Goal: Information Seeking & Learning: Compare options

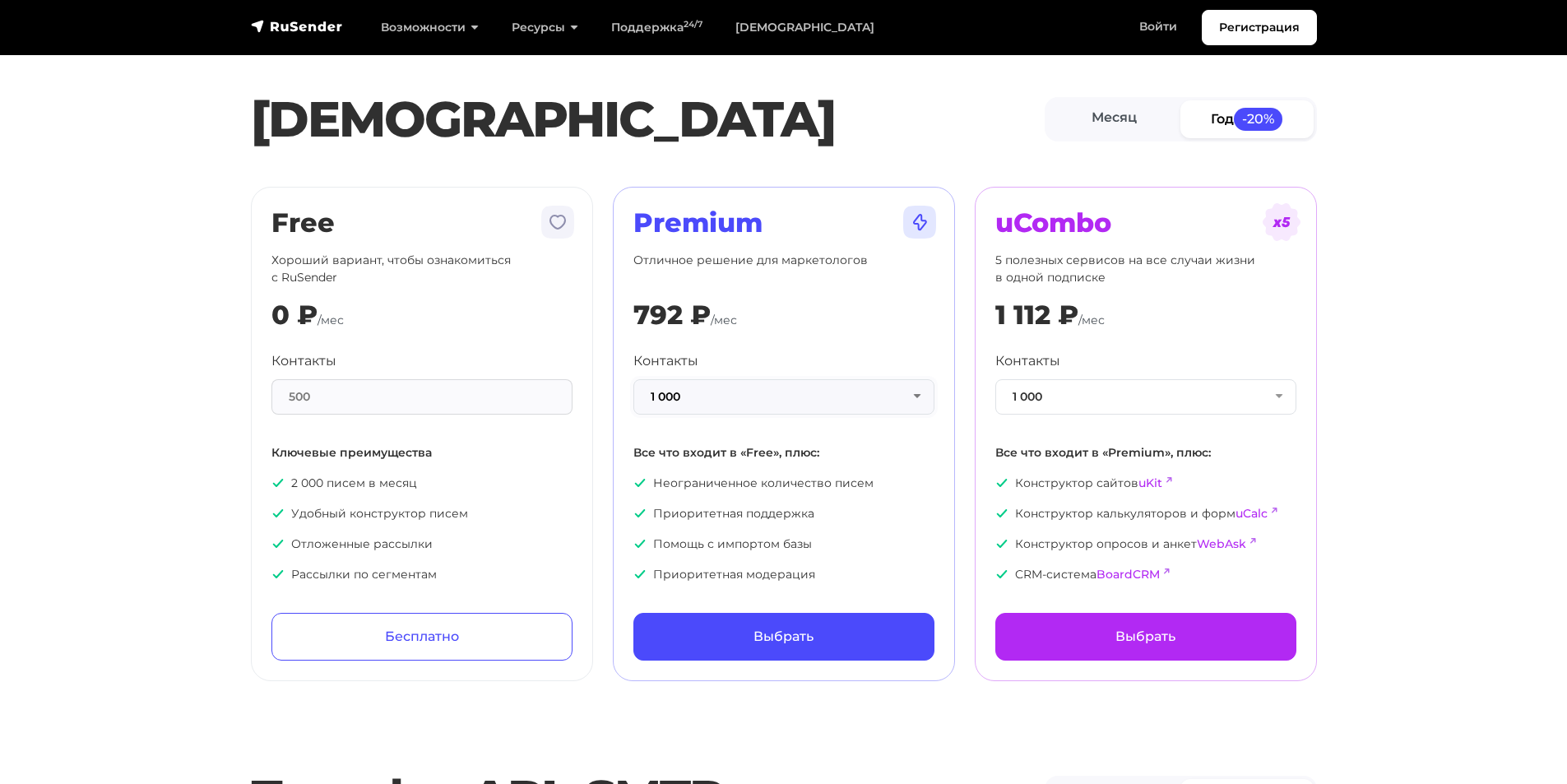
click at [925, 395] on button "1 000" at bounding box center [784, 397] width 301 height 36
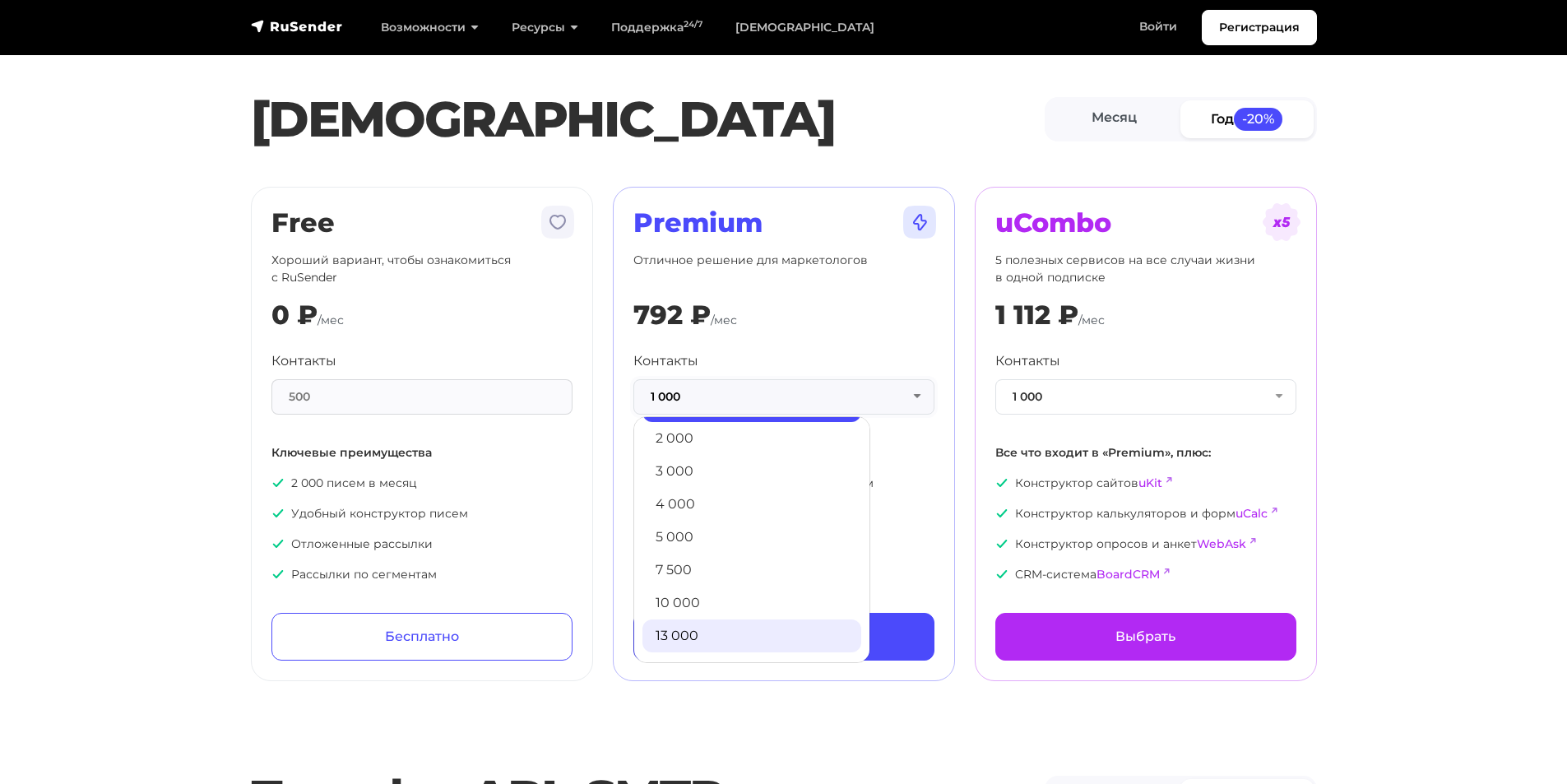
scroll to position [82, 0]
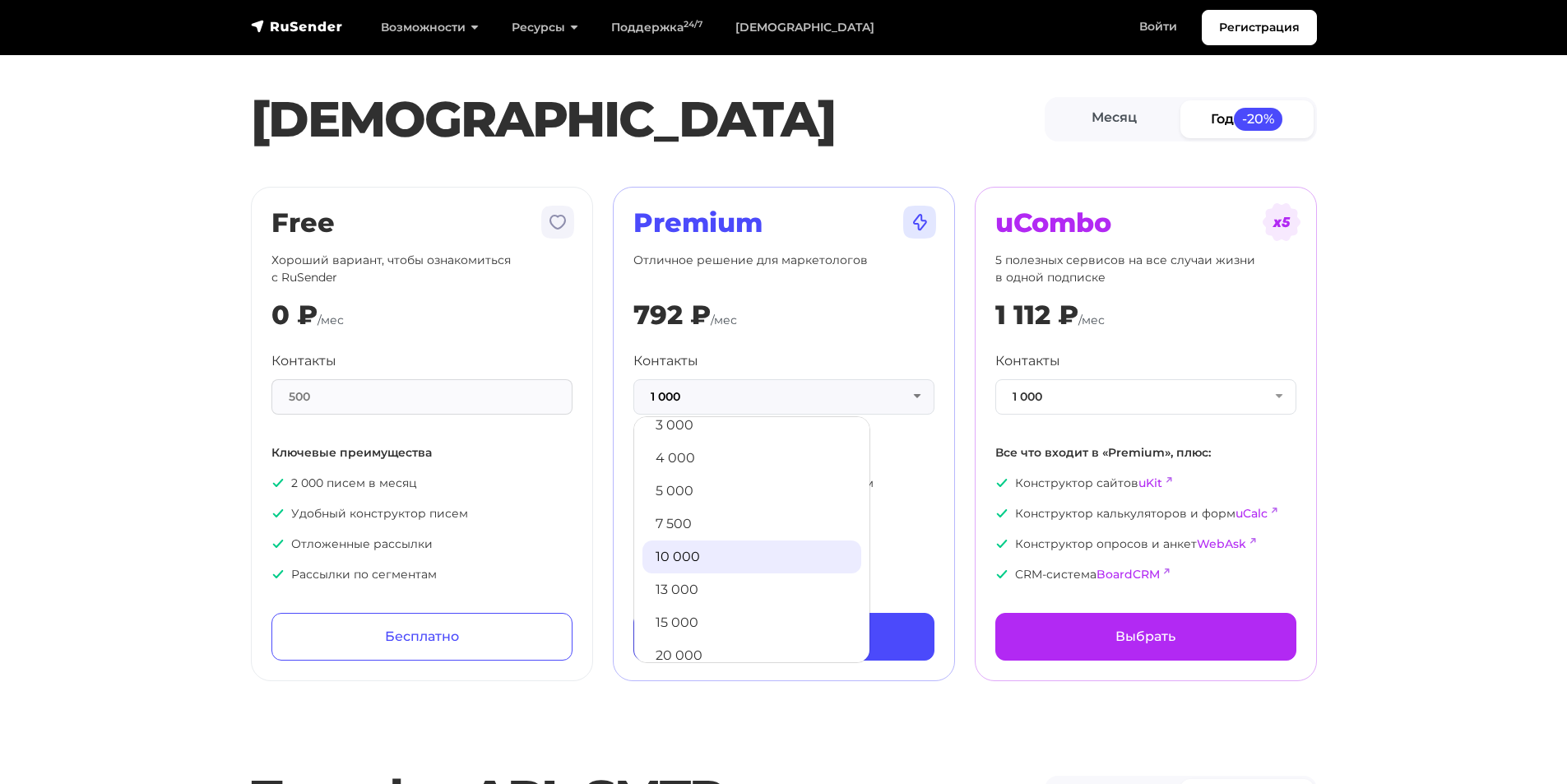
click at [697, 545] on link "10 000" at bounding box center [752, 556] width 219 height 33
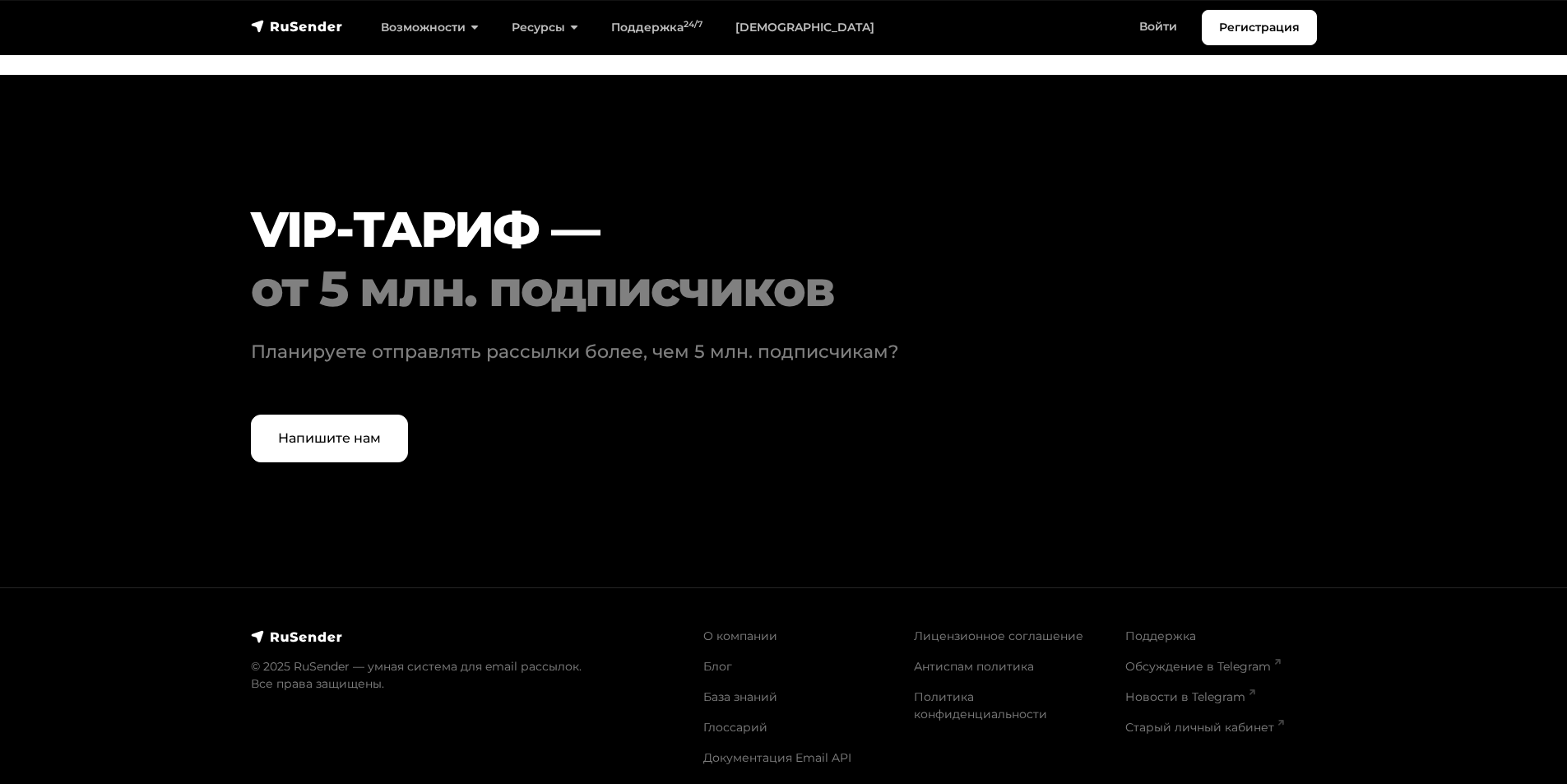
scroll to position [5018, 0]
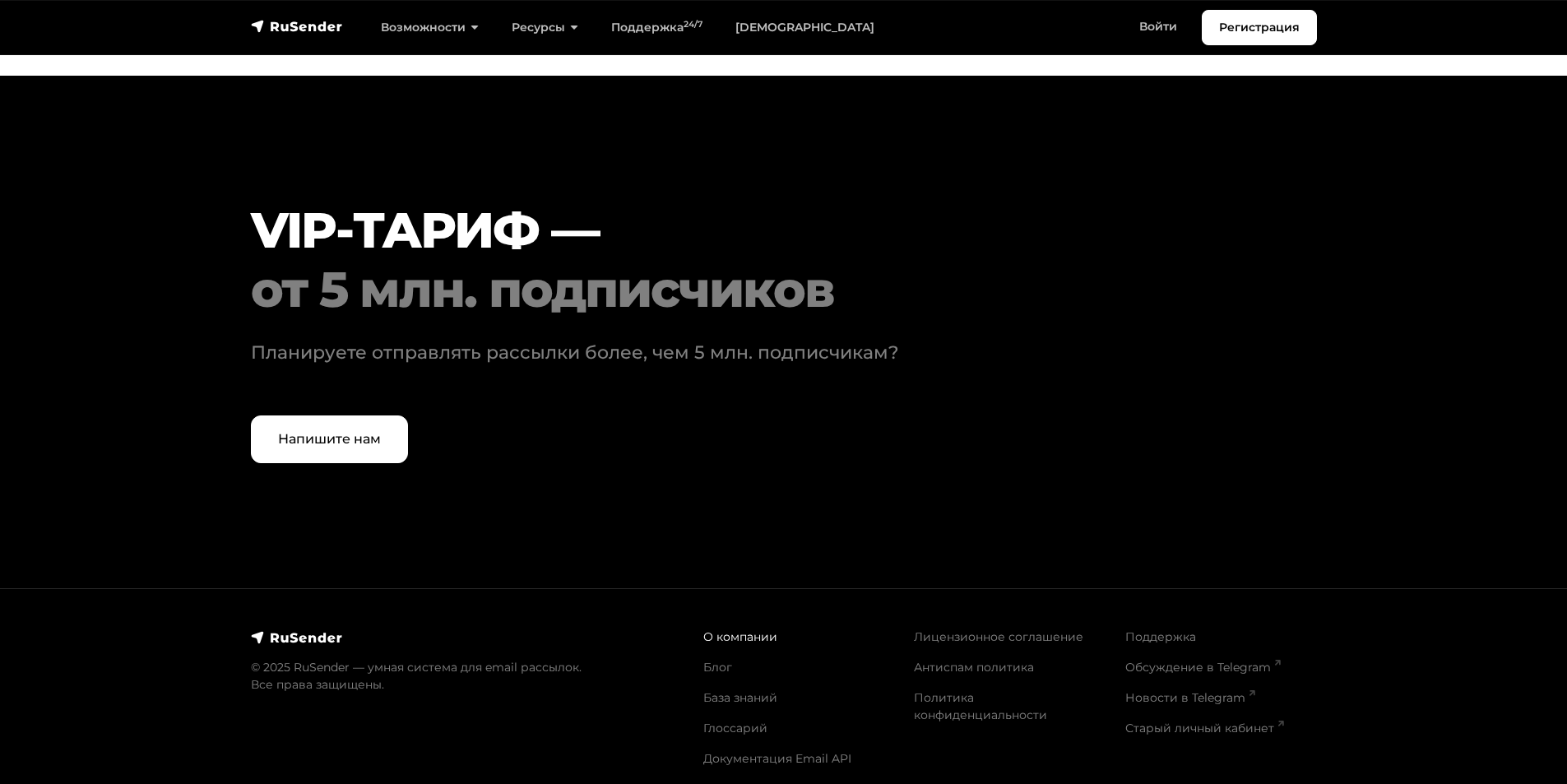
click at [735, 629] on link "О компании" at bounding box center [740, 636] width 74 height 15
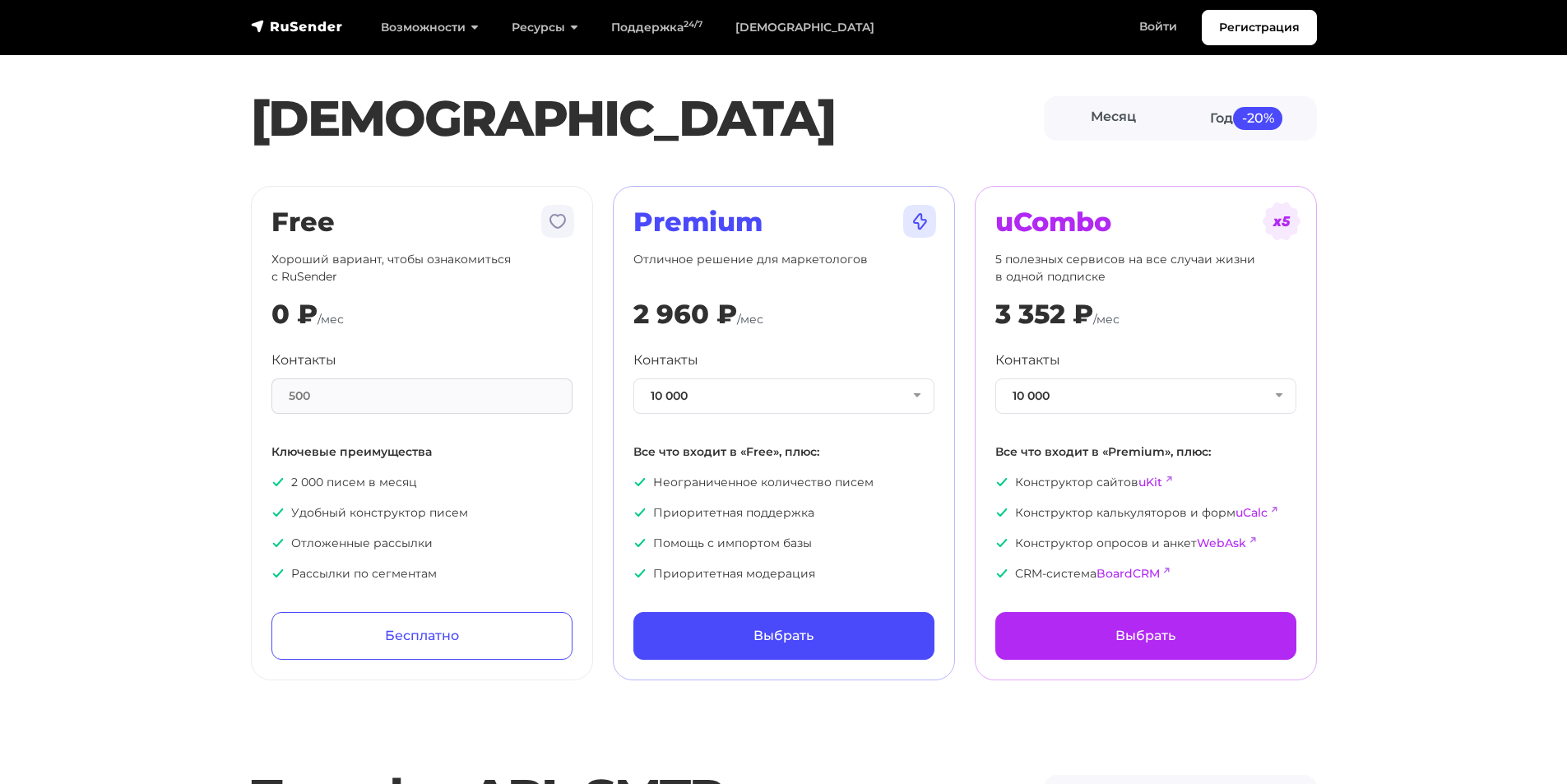
scroll to position [0, 0]
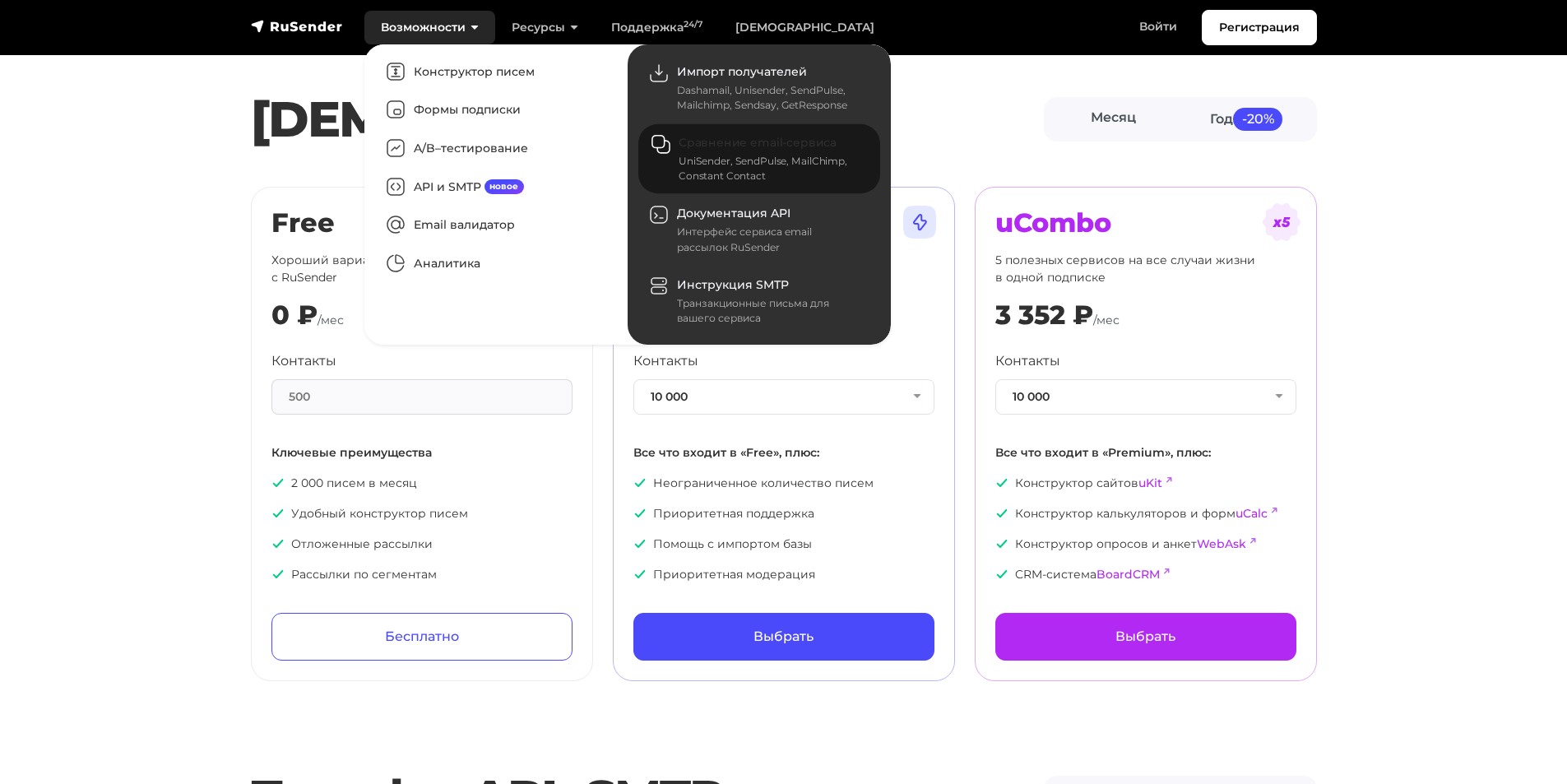
click at [725, 172] on div "UniSender, SendPulse, MailChimp, Constant Contact" at bounding box center [769, 168] width 182 height 29
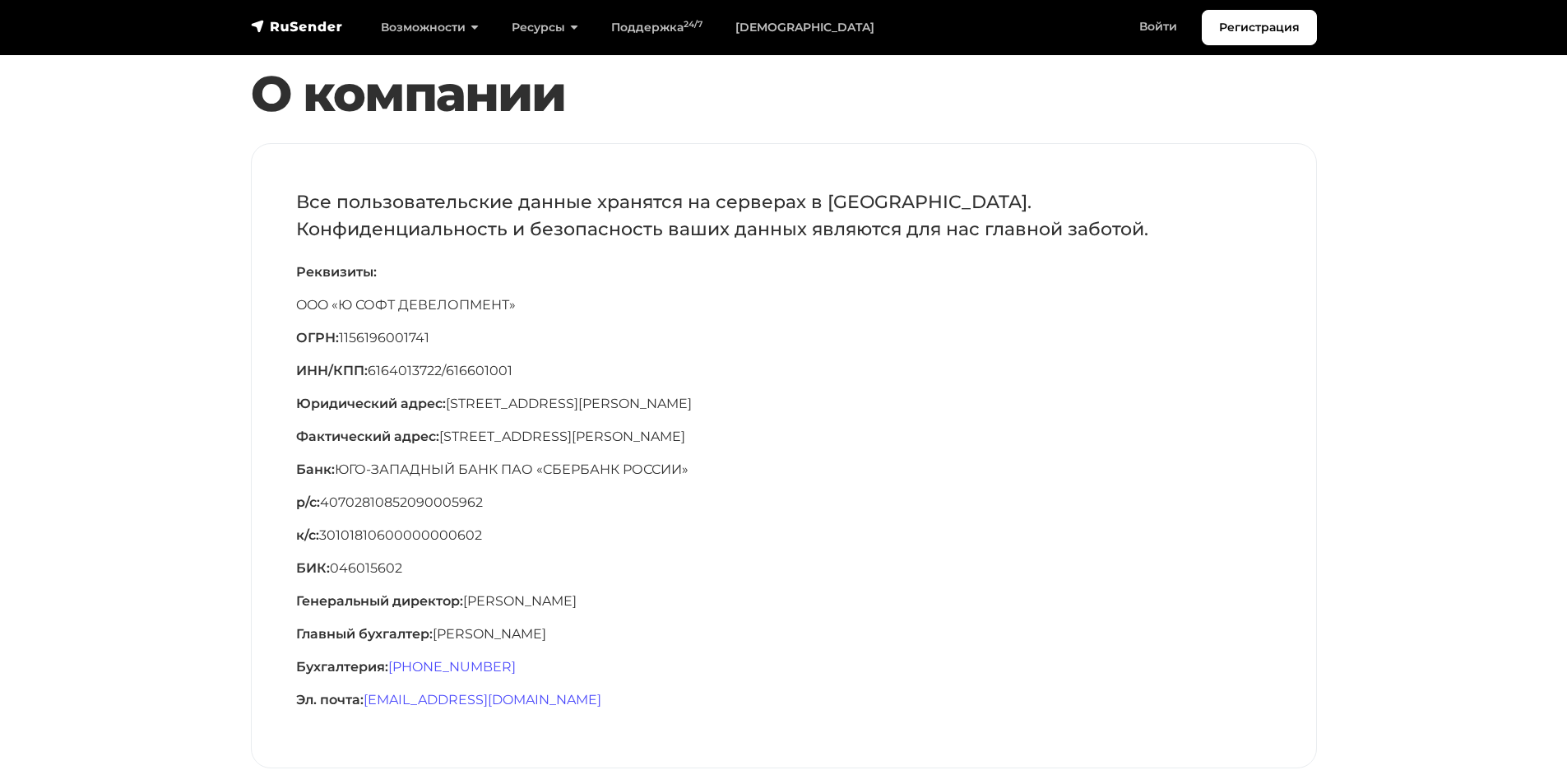
scroll to position [82, 0]
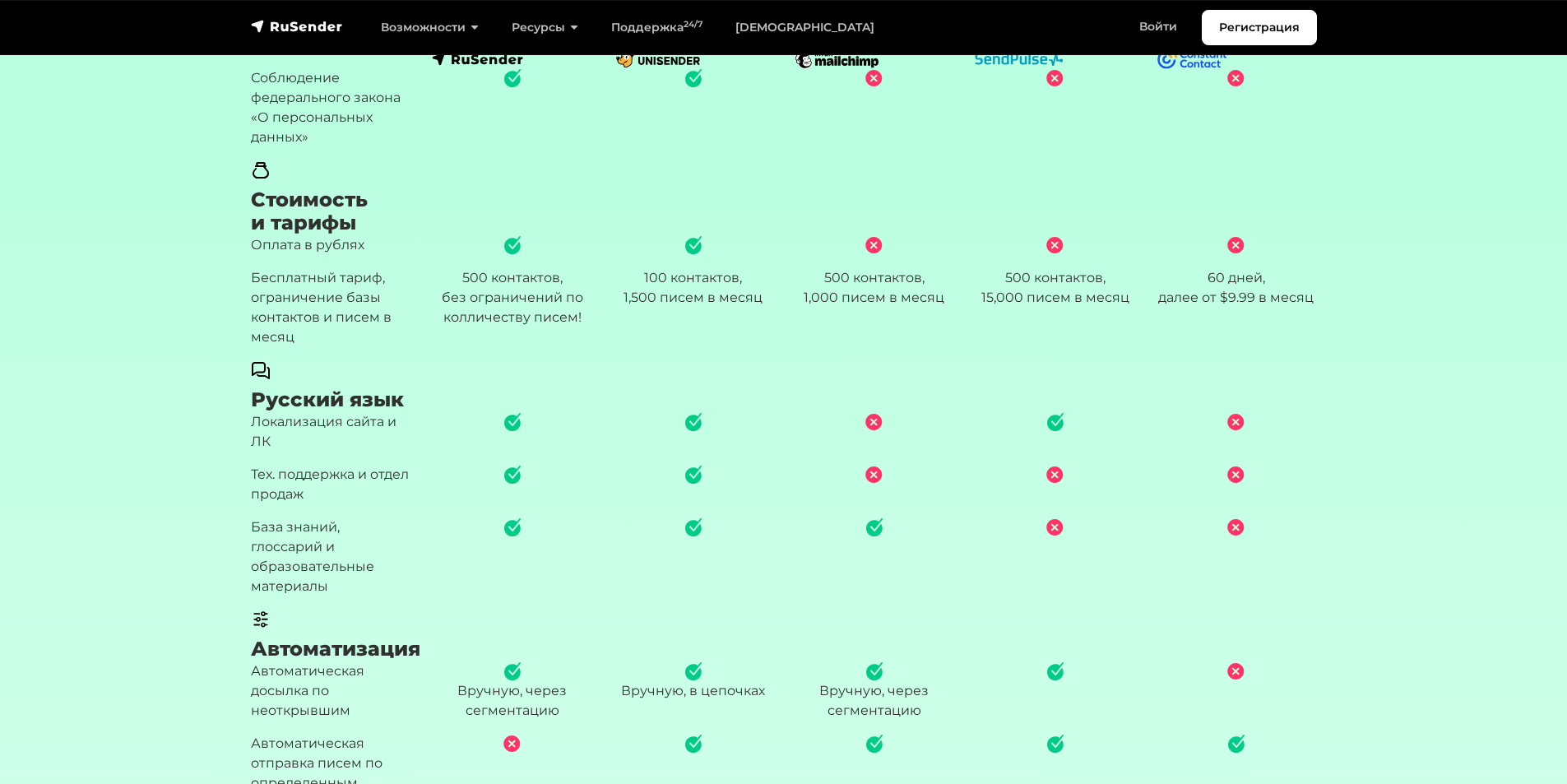
scroll to position [822, 0]
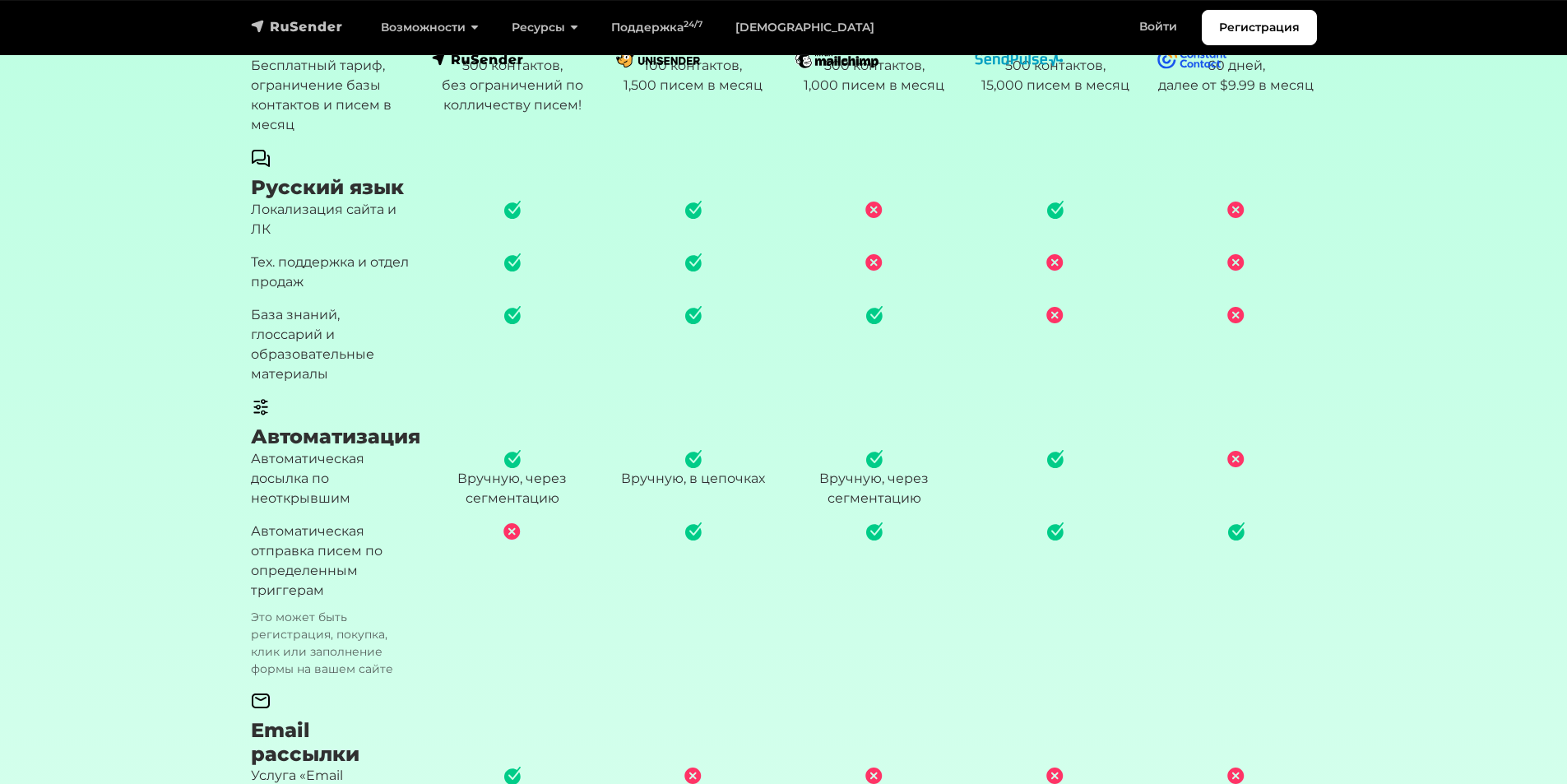
click at [315, 29] on img "navbar" at bounding box center [297, 26] width 92 height 16
